Goal: Find specific page/section: Find specific page/section

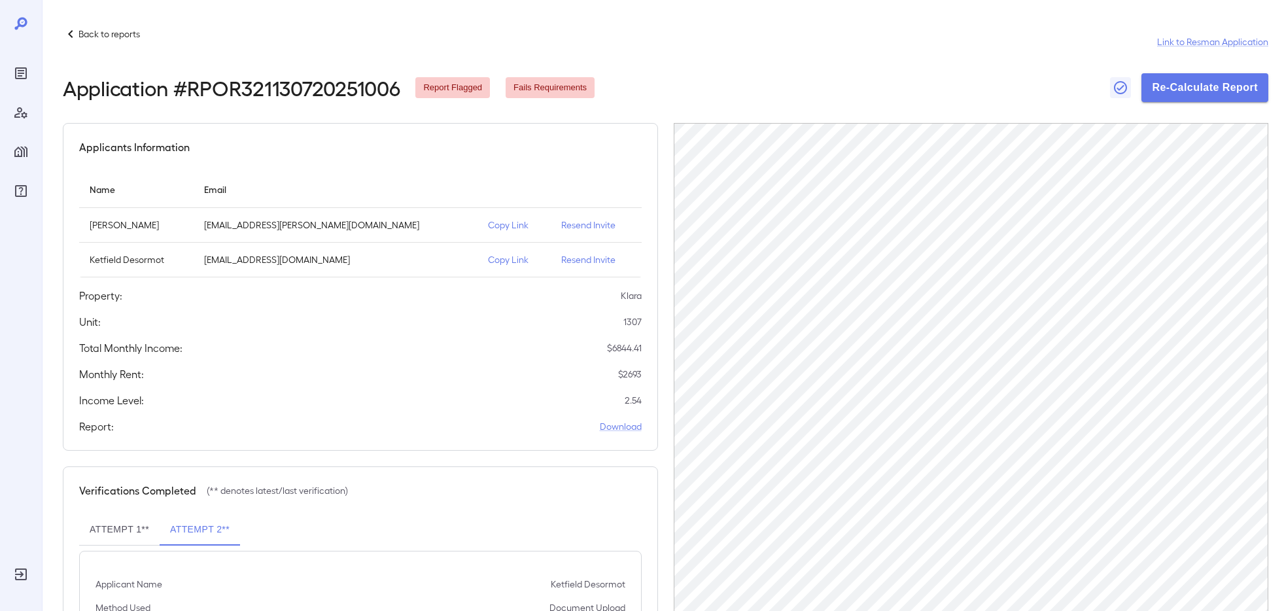
scroll to position [154, 0]
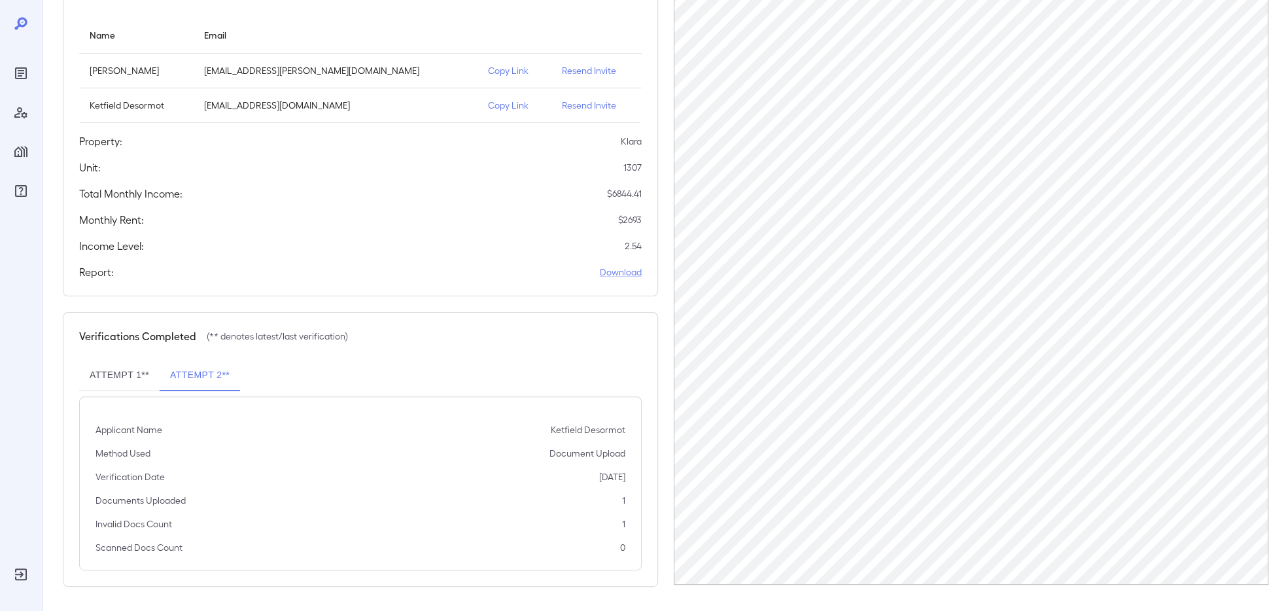
click at [26, 75] on icon "Reports" at bounding box center [21, 73] width 12 height 12
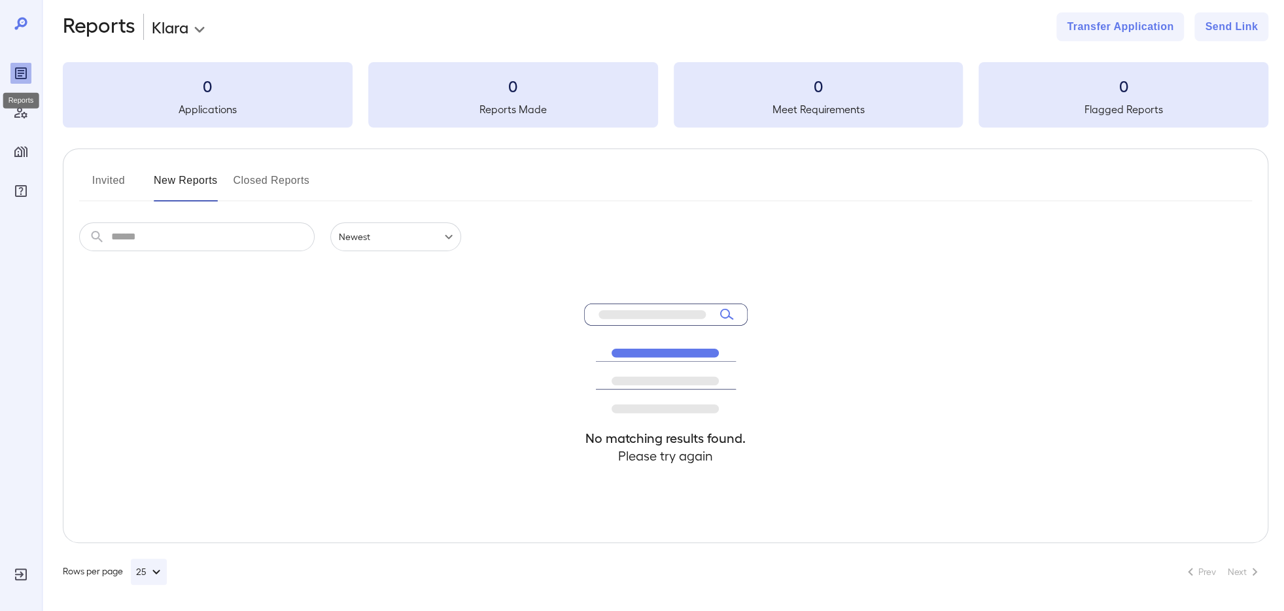
scroll to position [13, 0]
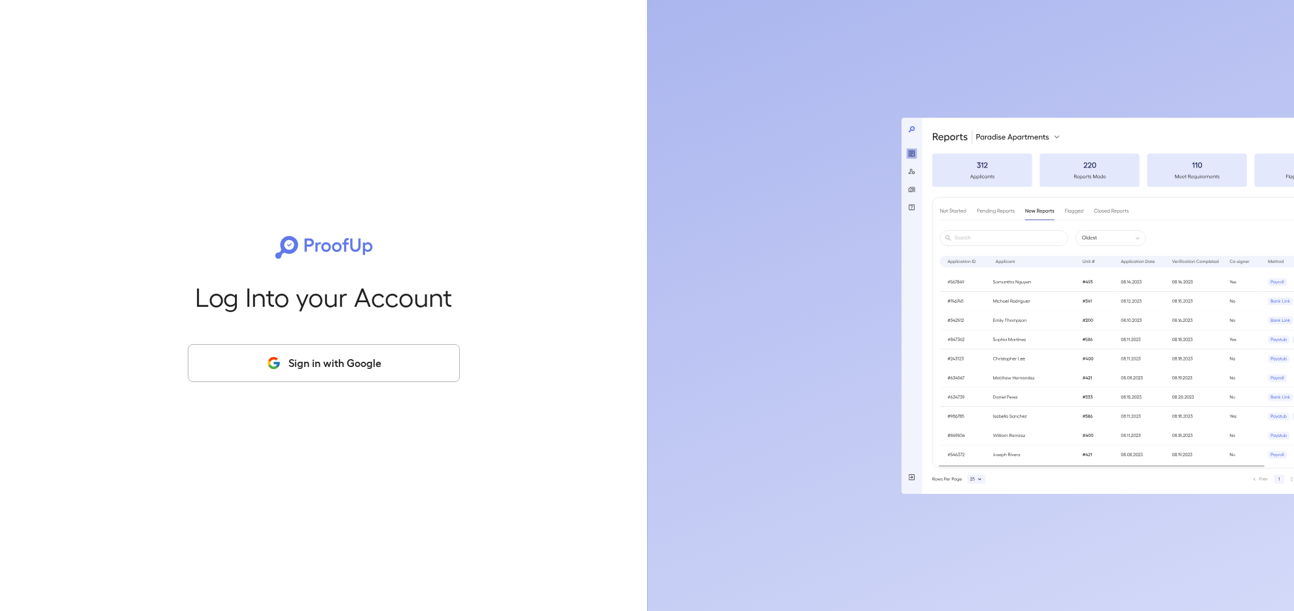
click at [307, 368] on button "Sign in with Google" at bounding box center [324, 363] width 272 height 38
drag, startPoint x: 347, startPoint y: 516, endPoint x: 521, endPoint y: 583, distance: 187.0
click at [389, 554] on div "Log Into your Account Sign in with Google" at bounding box center [323, 305] width 605 height 611
click at [345, 367] on button "Sign in with Google" at bounding box center [324, 363] width 272 height 38
drag, startPoint x: 345, startPoint y: 367, endPoint x: 521, endPoint y: 326, distance: 181.4
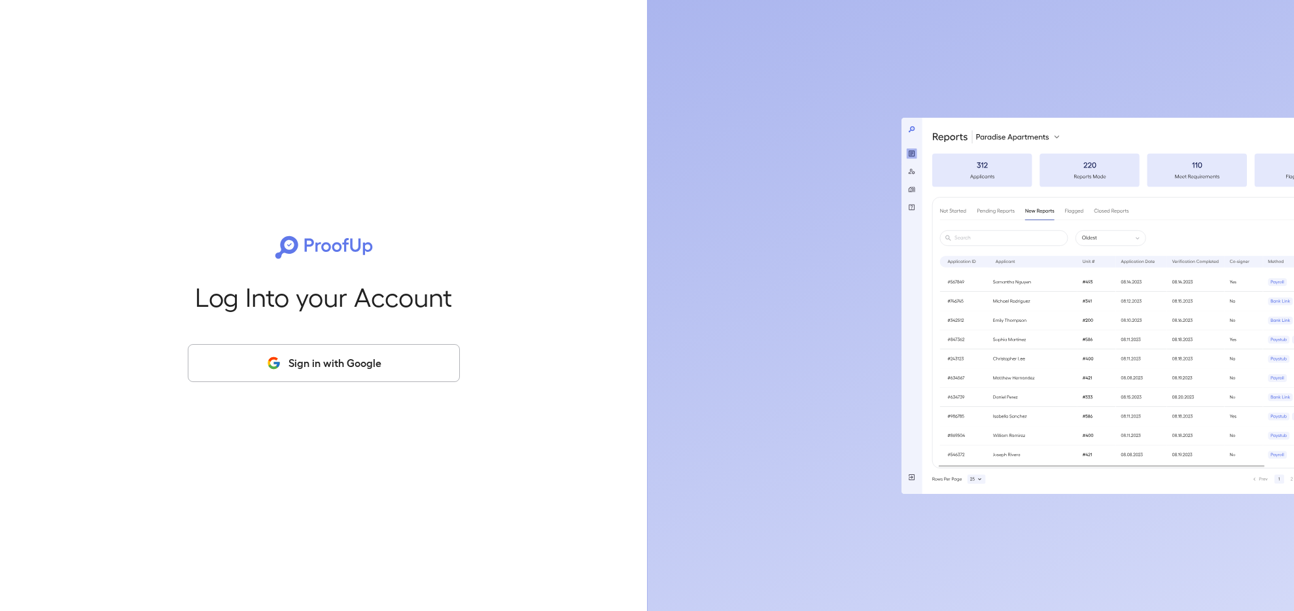
click at [496, 315] on div "Log Into your Account Sign in with Google" at bounding box center [323, 305] width 605 height 611
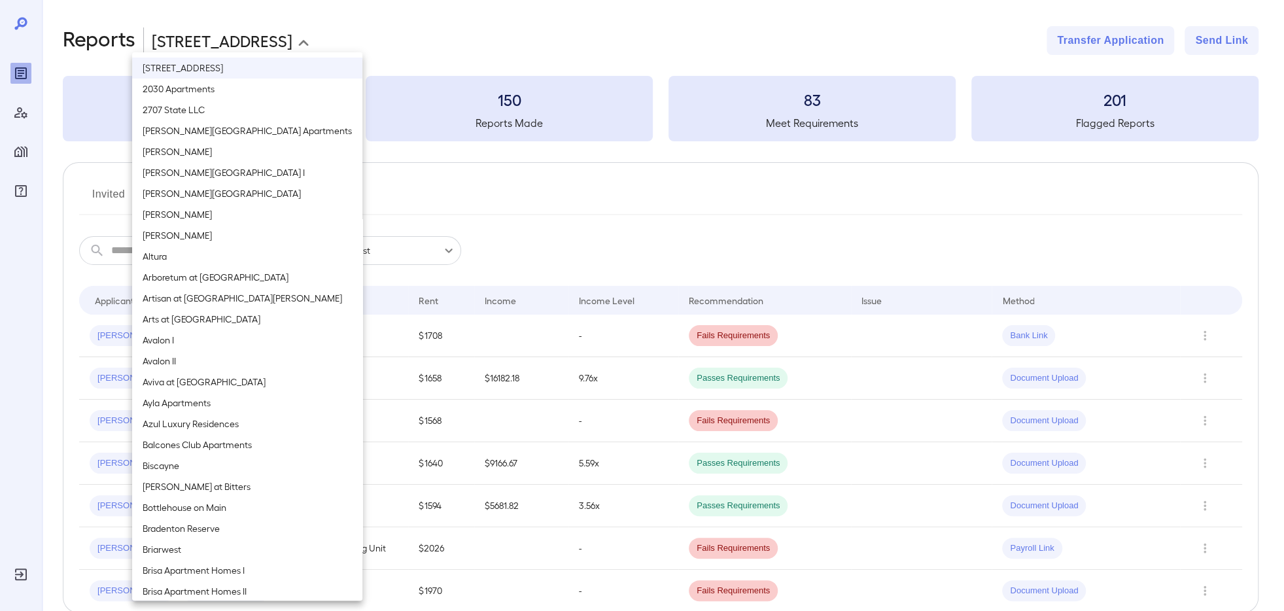
drag, startPoint x: 227, startPoint y: 29, endPoint x: 199, endPoint y: 88, distance: 65.3
click at [222, 49] on body "**********" at bounding box center [642, 305] width 1284 height 611
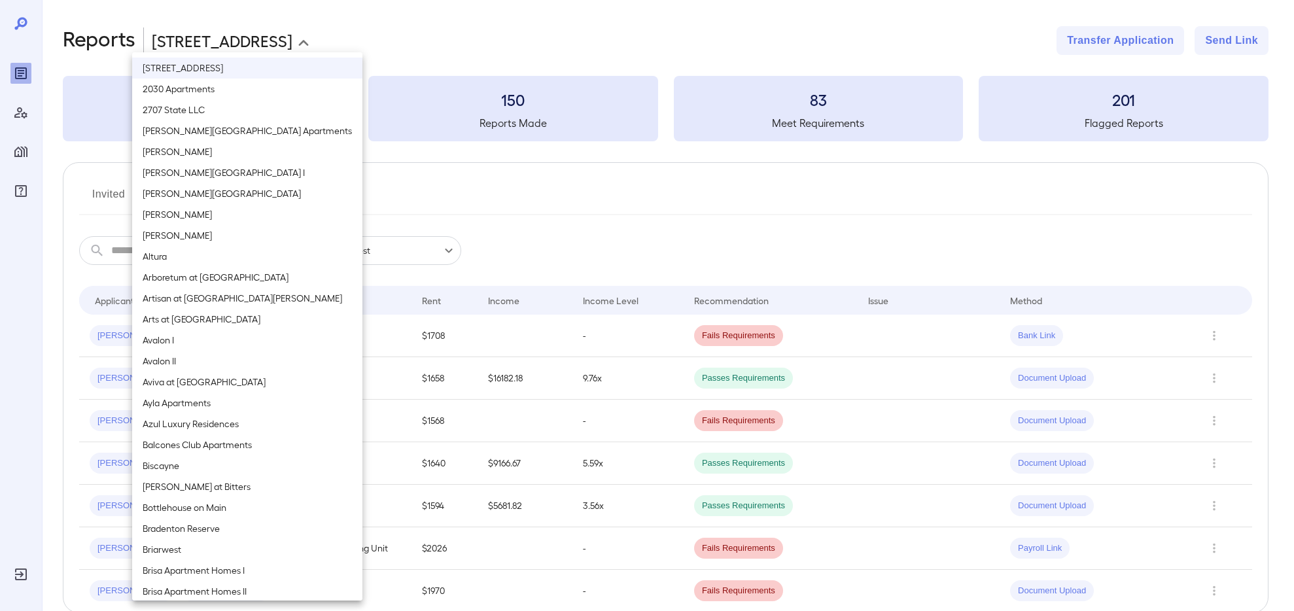
drag, startPoint x: 183, startPoint y: 245, endPoint x: 183, endPoint y: 262, distance: 17.0
click at [183, 262] on li "Altura" at bounding box center [247, 256] width 230 height 21
type input "**********"
